Goal: Find specific page/section: Find specific page/section

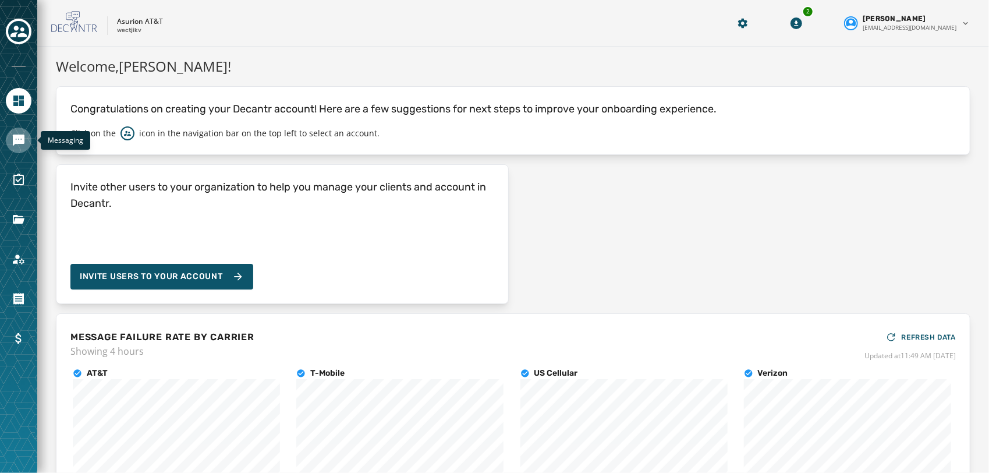
click at [24, 137] on icon "Navigate to Messaging" at bounding box center [19, 140] width 12 height 12
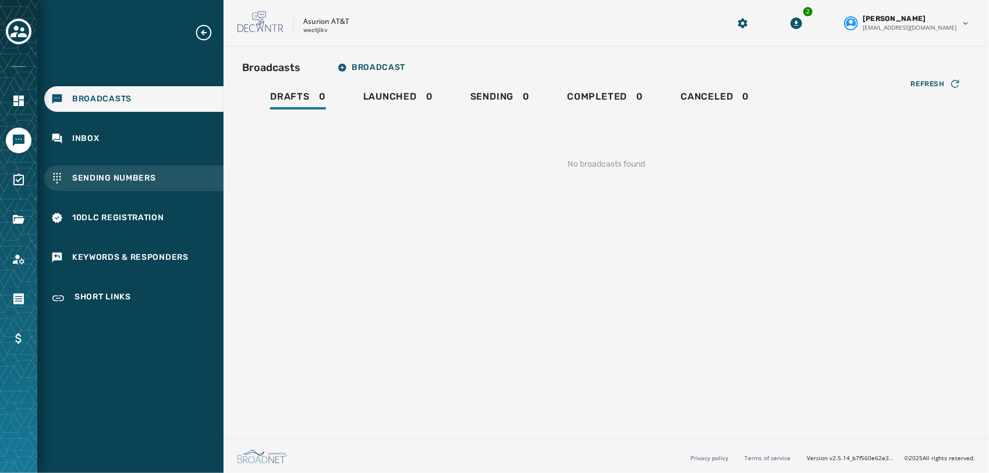
click at [158, 176] on div "Sending Numbers" at bounding box center [133, 178] width 179 height 26
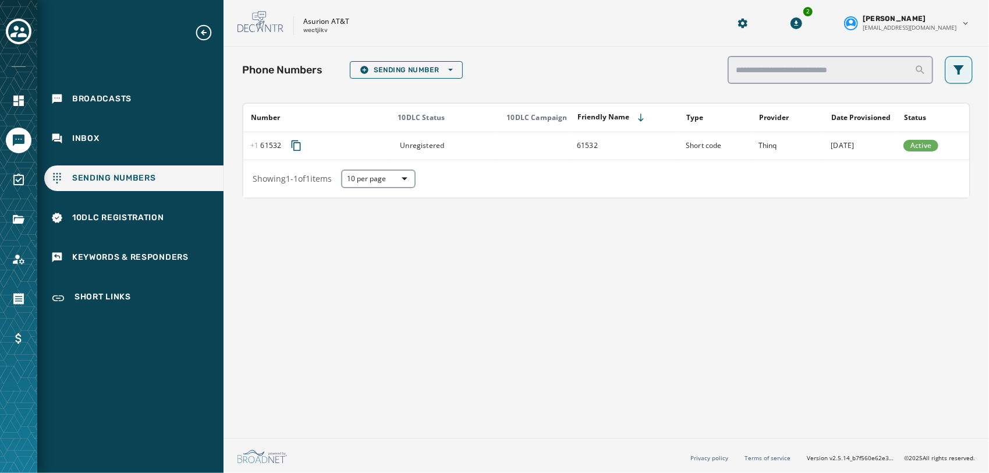
click at [960, 69] on icon "Filters menu" at bounding box center [958, 69] width 10 height 9
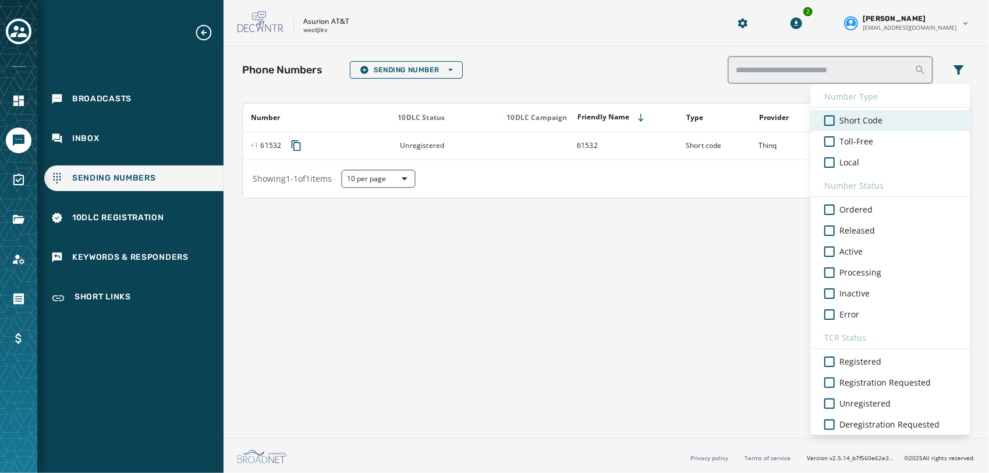
click at [845, 119] on span "Short Code" at bounding box center [860, 121] width 43 height 12
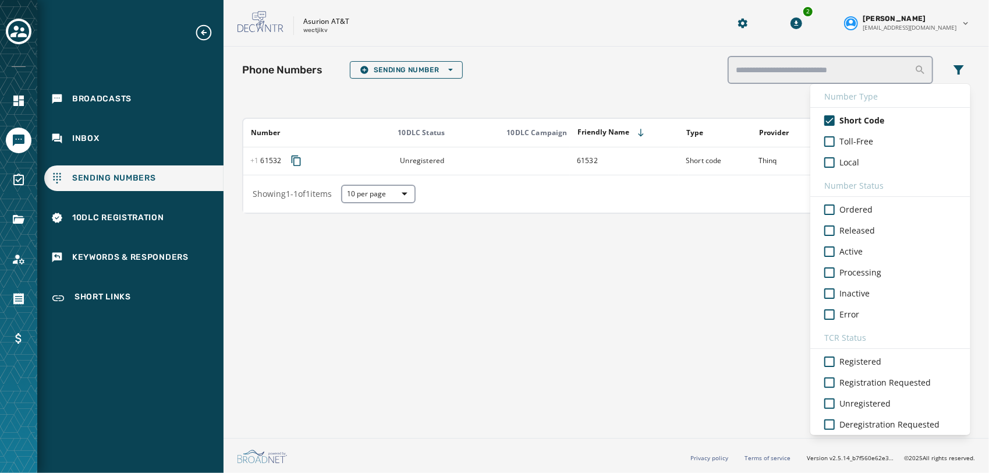
click at [470, 313] on div "Phone Numbers Sending Number Open options Number Type Short Code Toll-Free Loca…" at bounding box center [605, 240] width 765 height 386
